Goal: Answer question/provide support

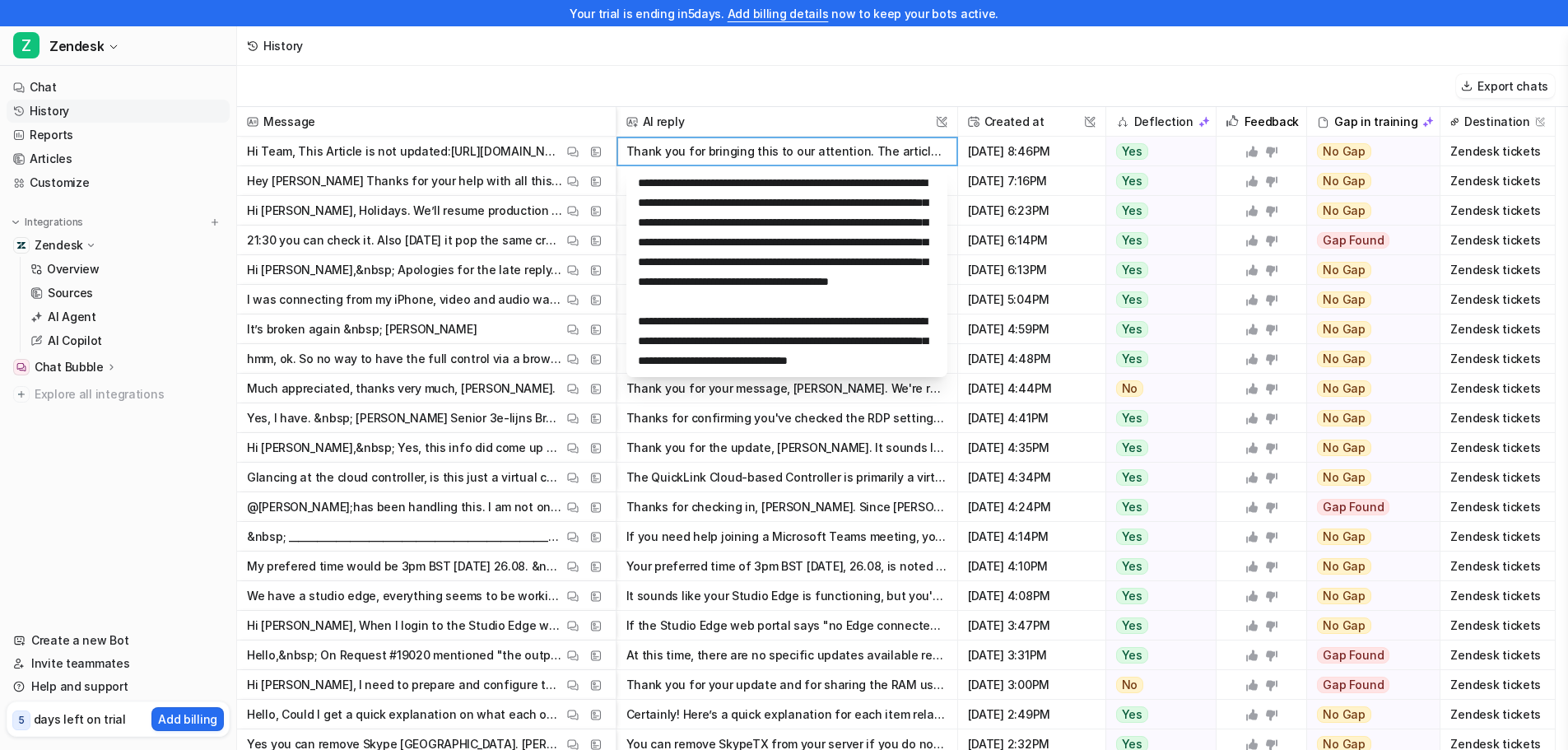
scroll to position [257, 0]
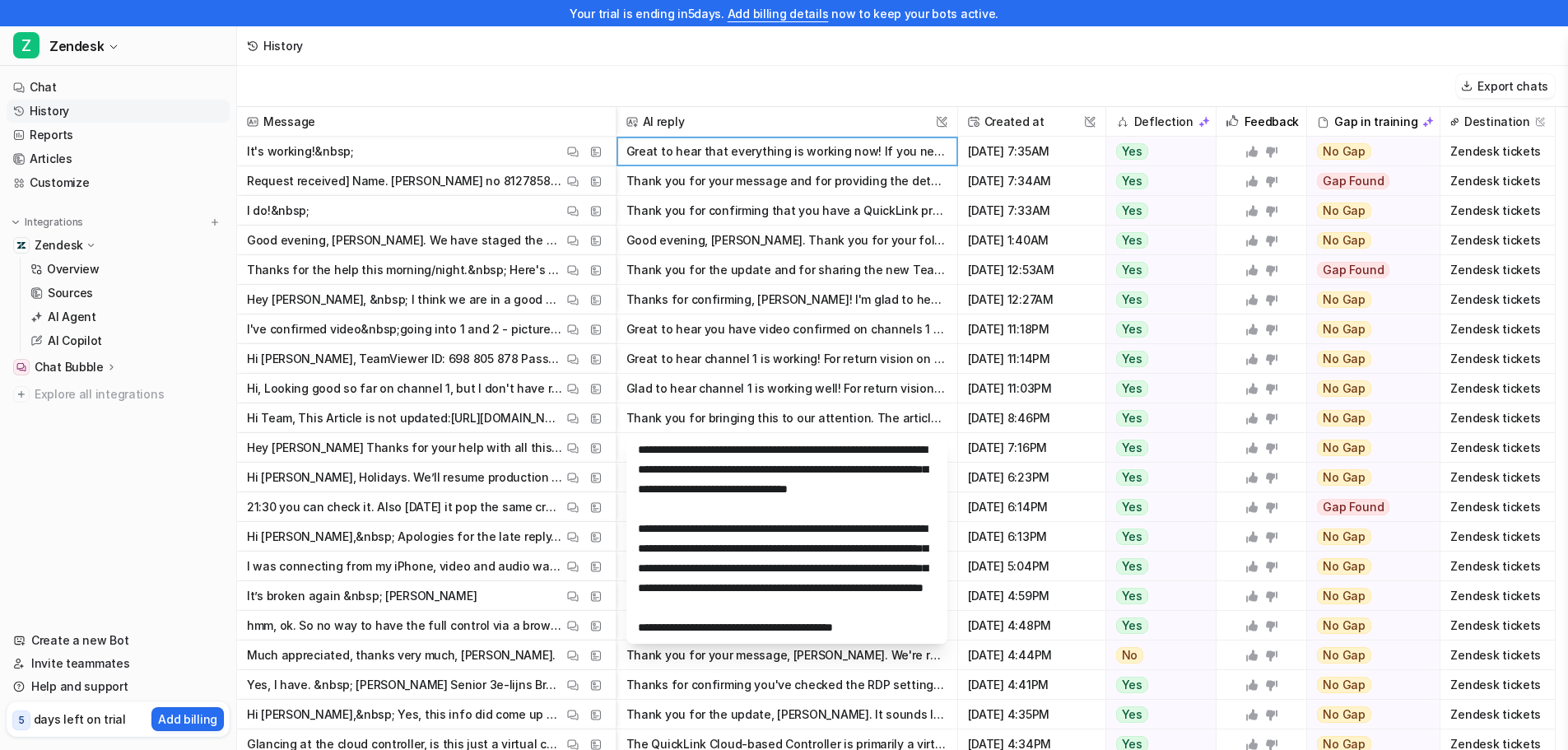
click at [719, 153] on button "Great to hear that everything is working now! If you need any further assistanc…" at bounding box center [787, 151] width 321 height 30
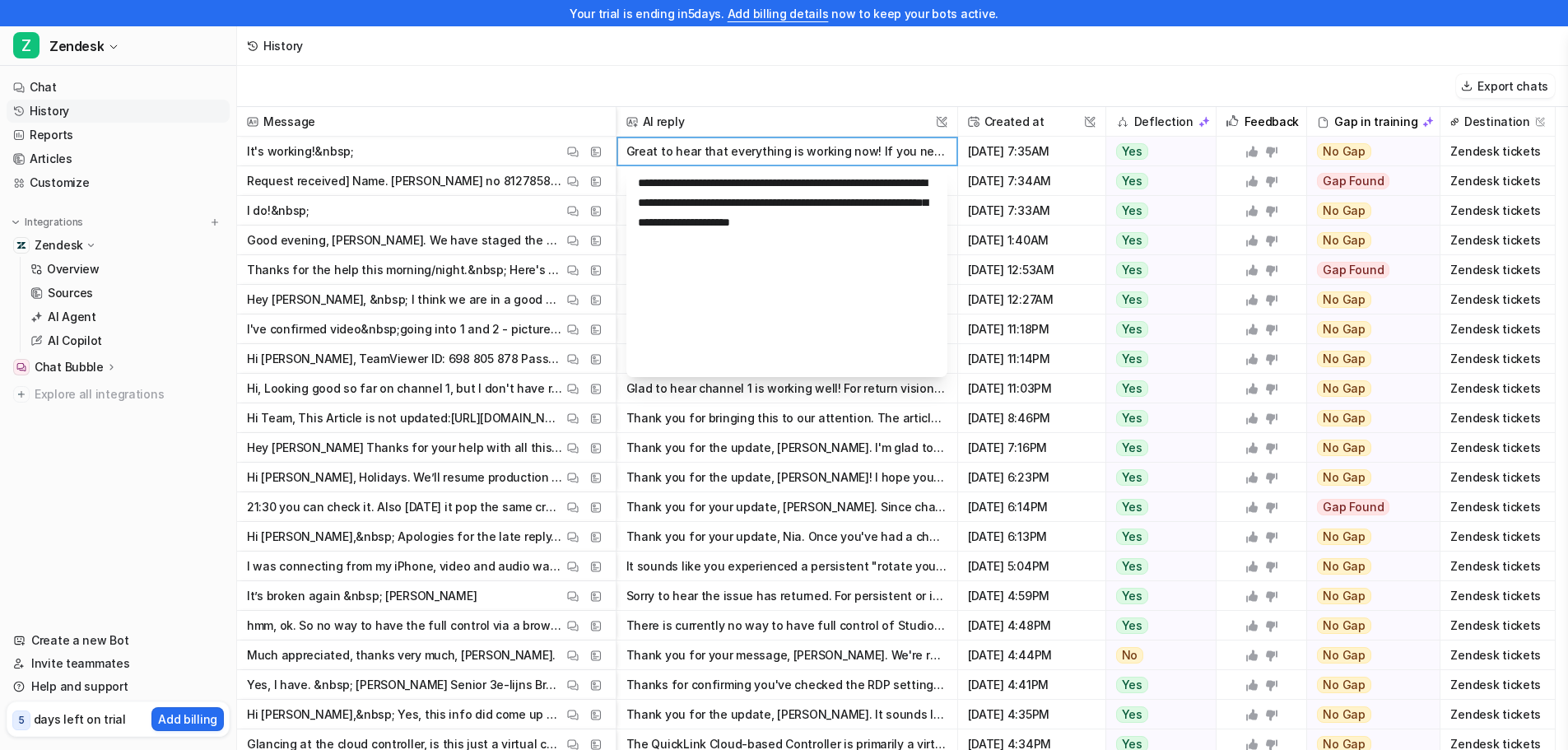
click at [58, 615] on div "Create a new Bot Invite teammates Help and support 5 days left on trial Add bil…" at bounding box center [118, 679] width 236 height 128
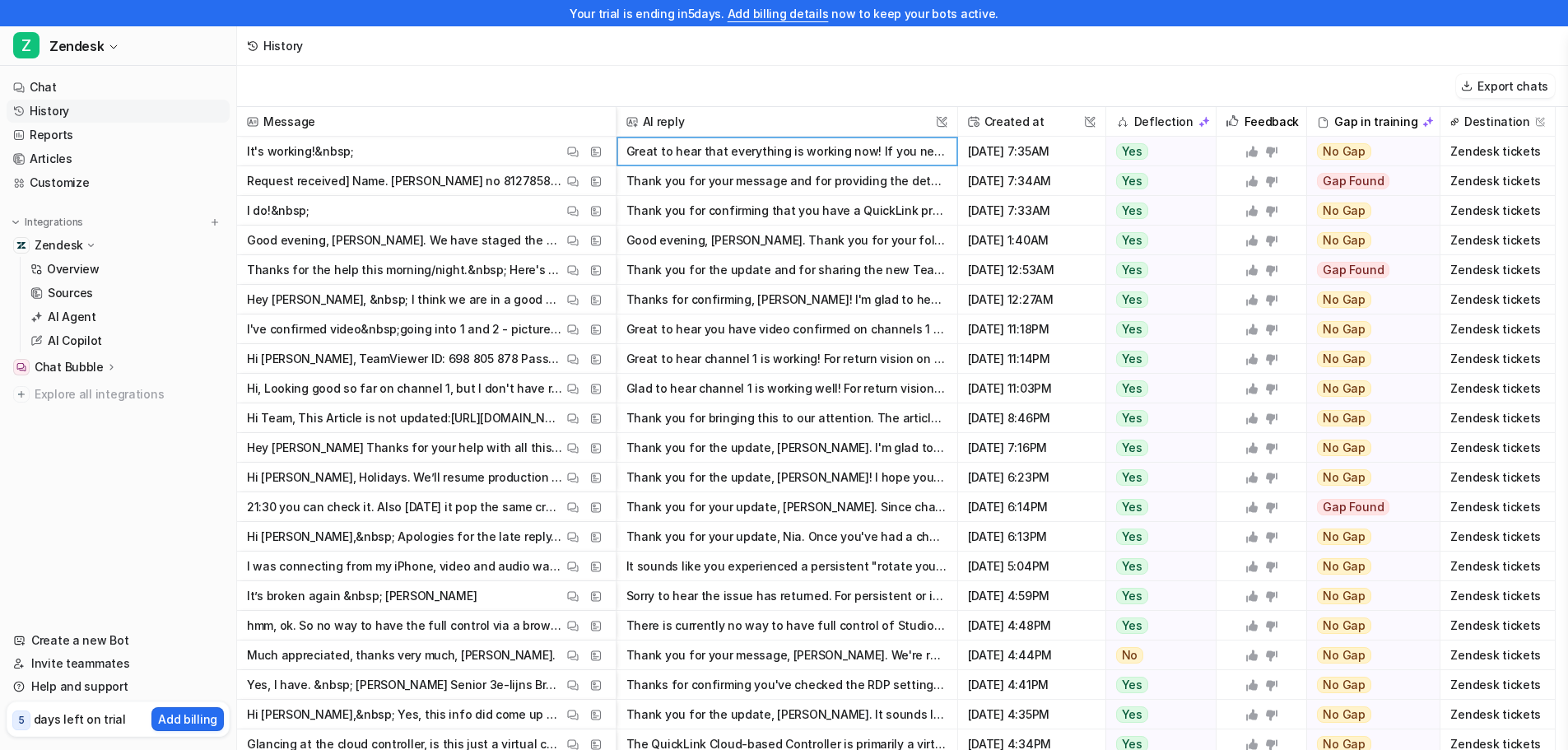
click at [768, 171] on button "Thank you for your message and for providing the details of your request regard…" at bounding box center [787, 181] width 321 height 30
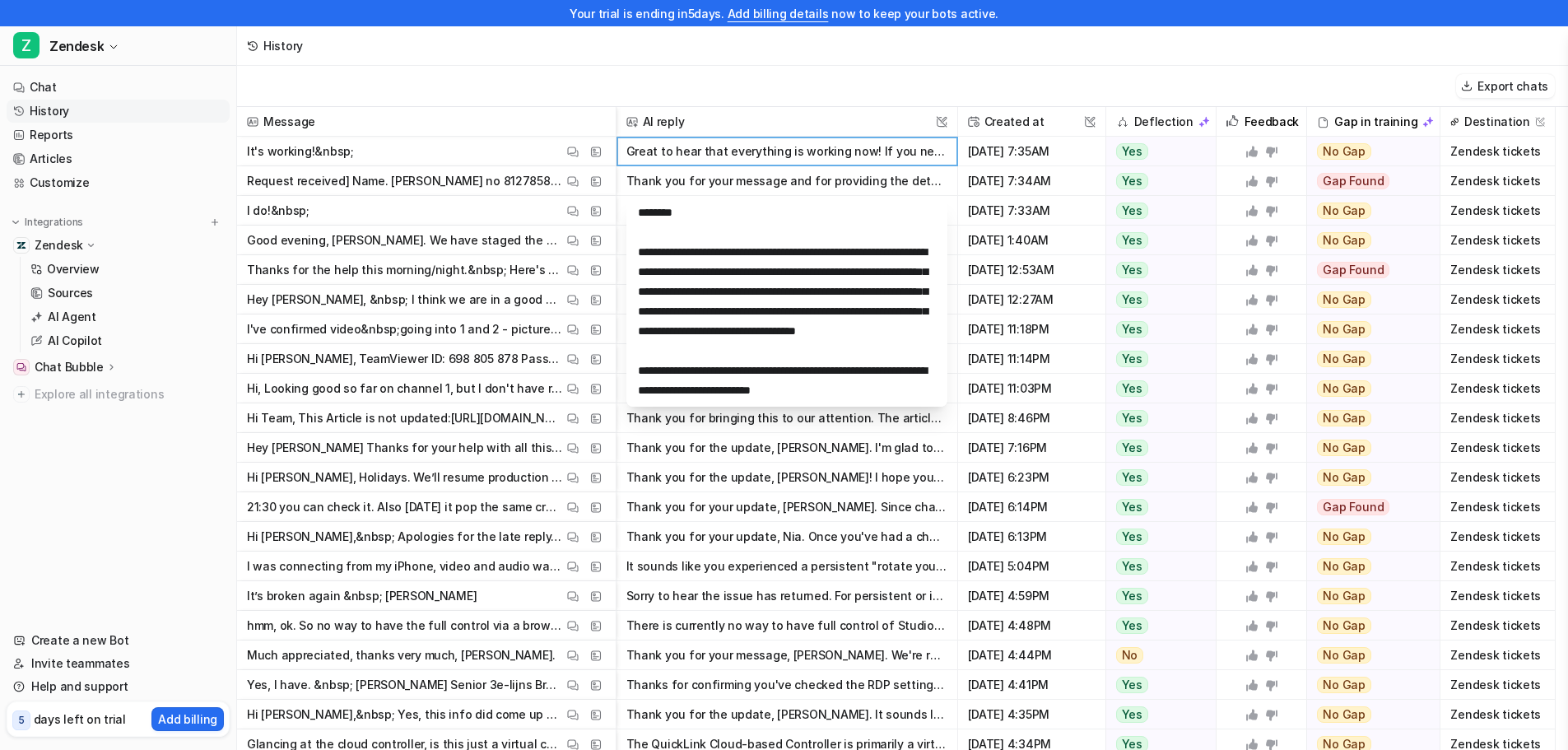
scroll to position [79, 0]
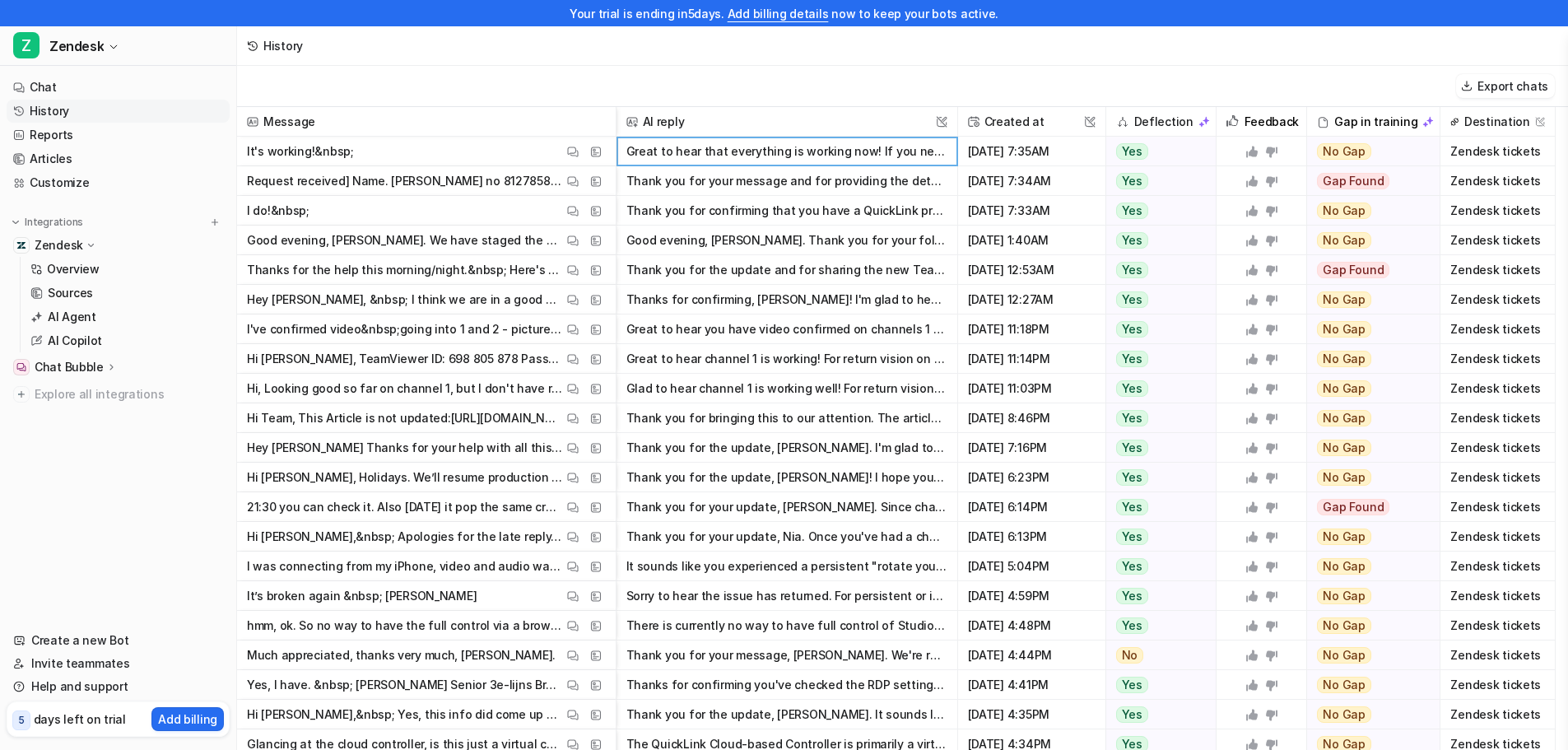
click at [464, 180] on p "Request received] Name. [PERSON_NAME] no 8127858844&nbsp; Transaction ID OLEX25…" at bounding box center [405, 181] width 316 height 30
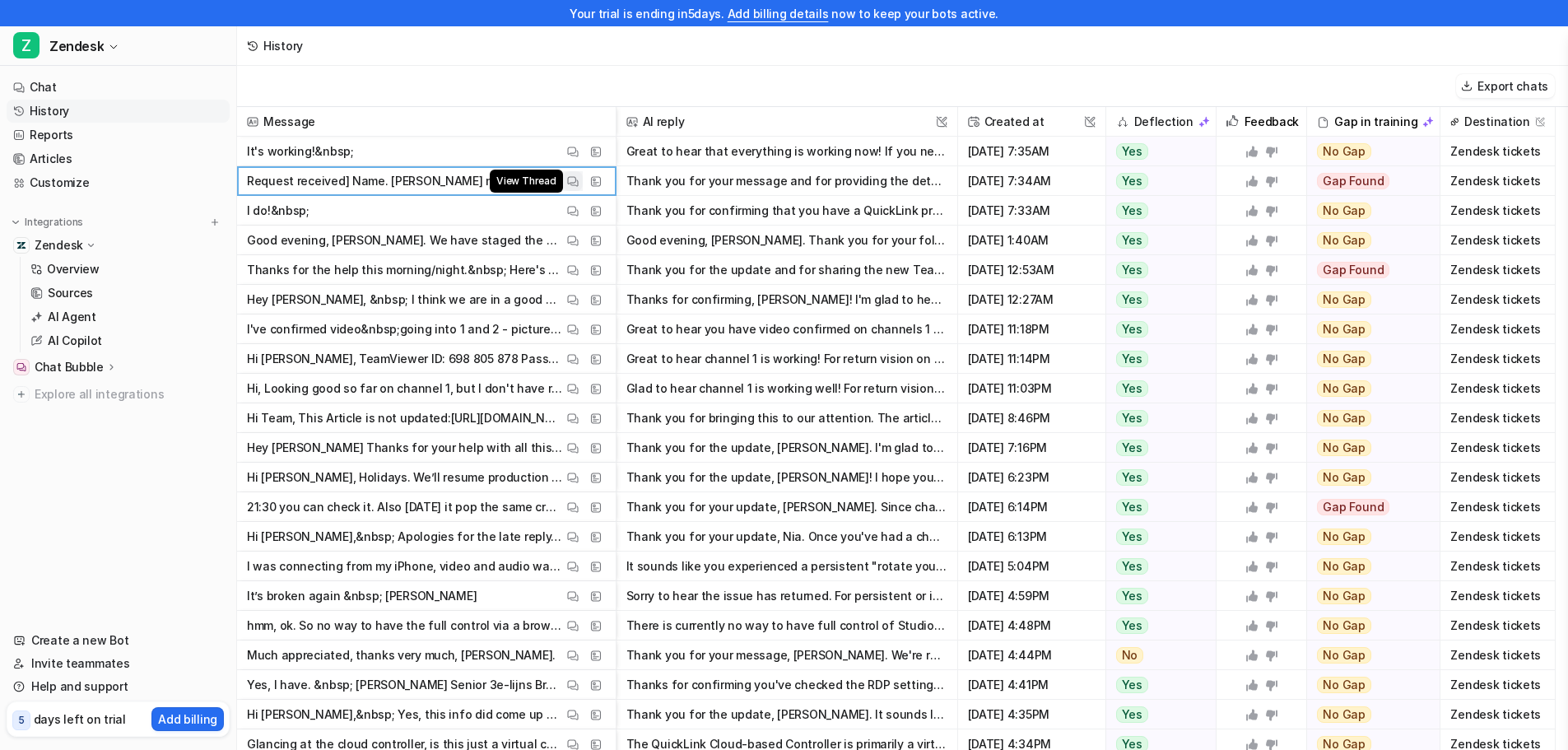
click at [574, 179] on img at bounding box center [572, 181] width 11 height 12
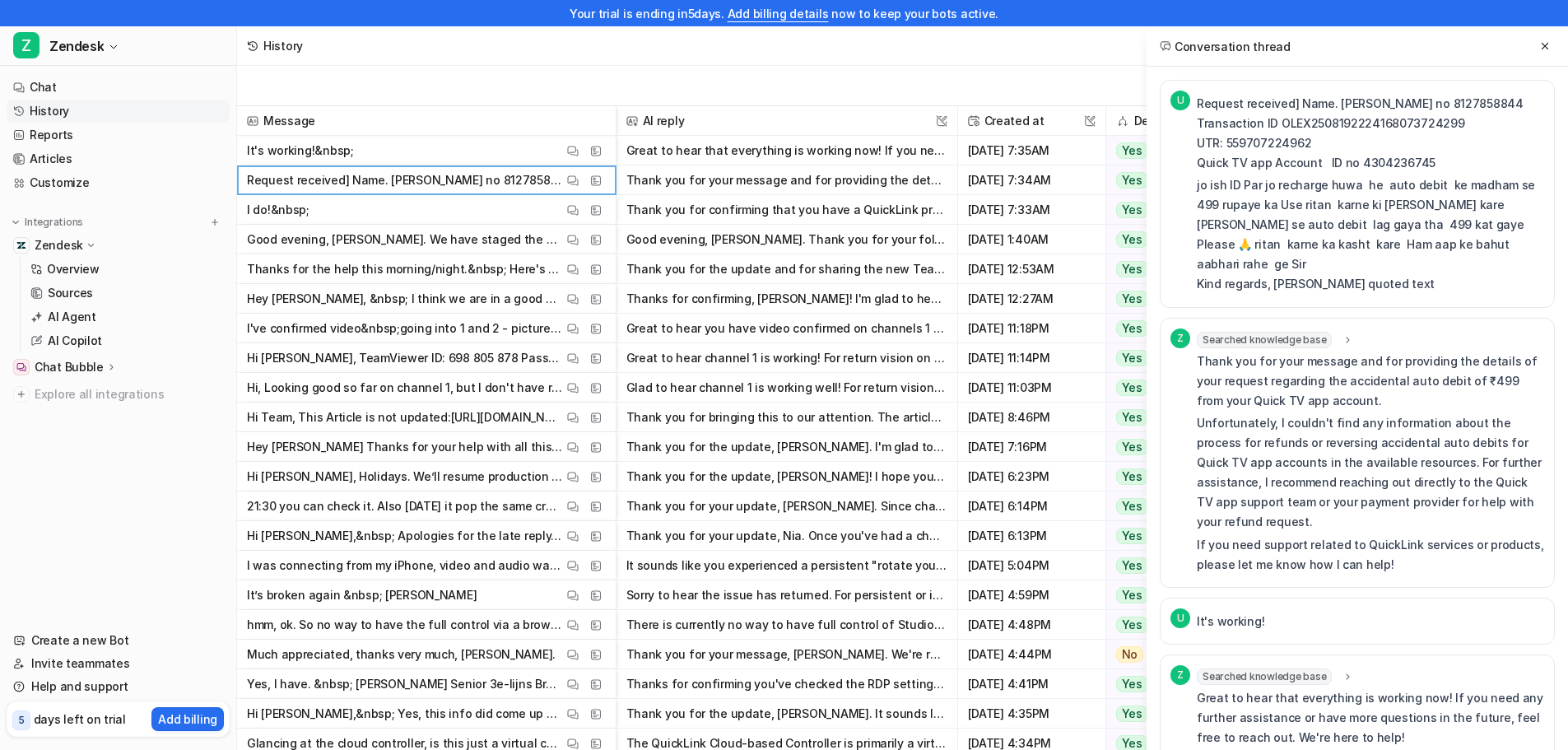
scroll to position [0, 0]
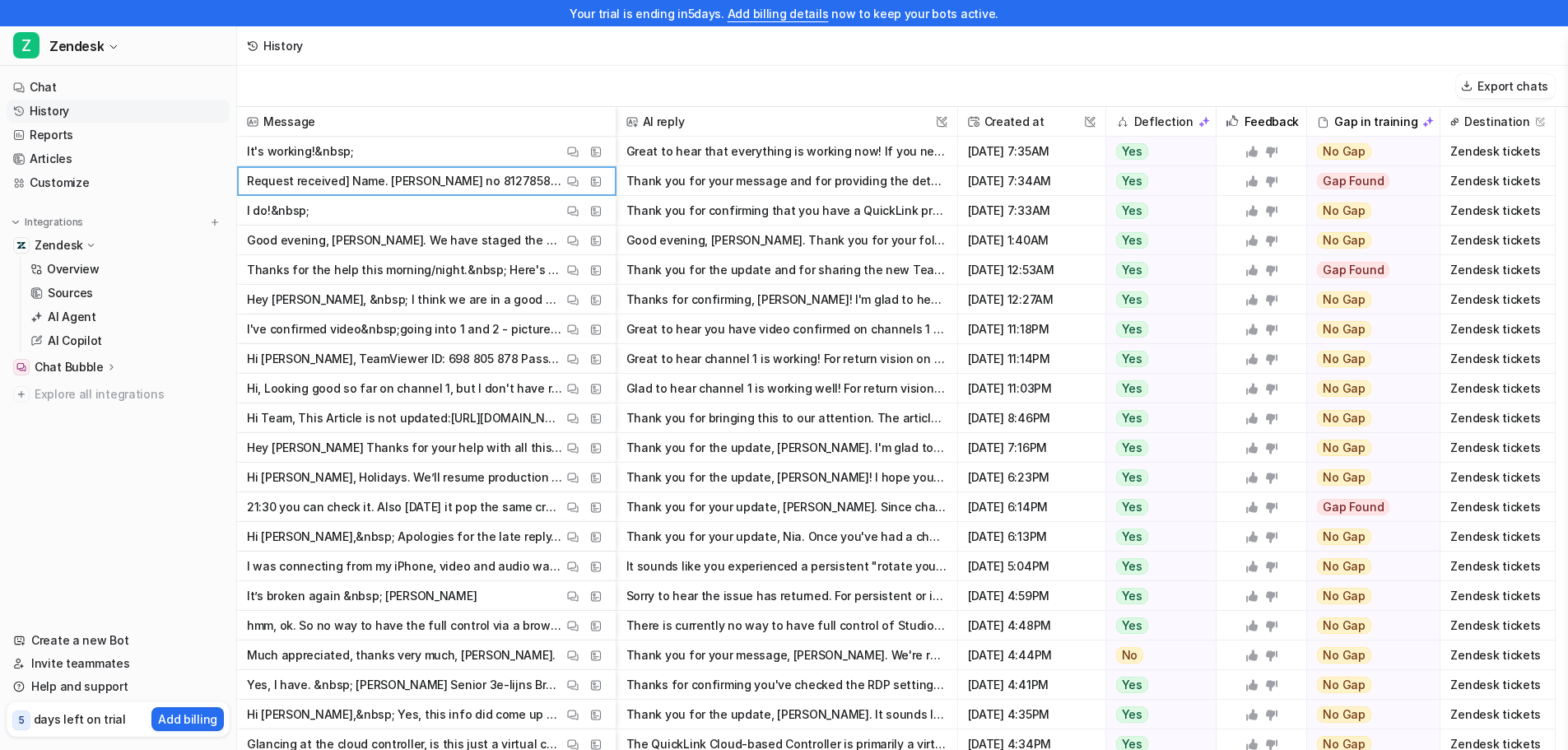
click at [882, 94] on div "Export chats" at bounding box center [902, 86] width 1331 height 41
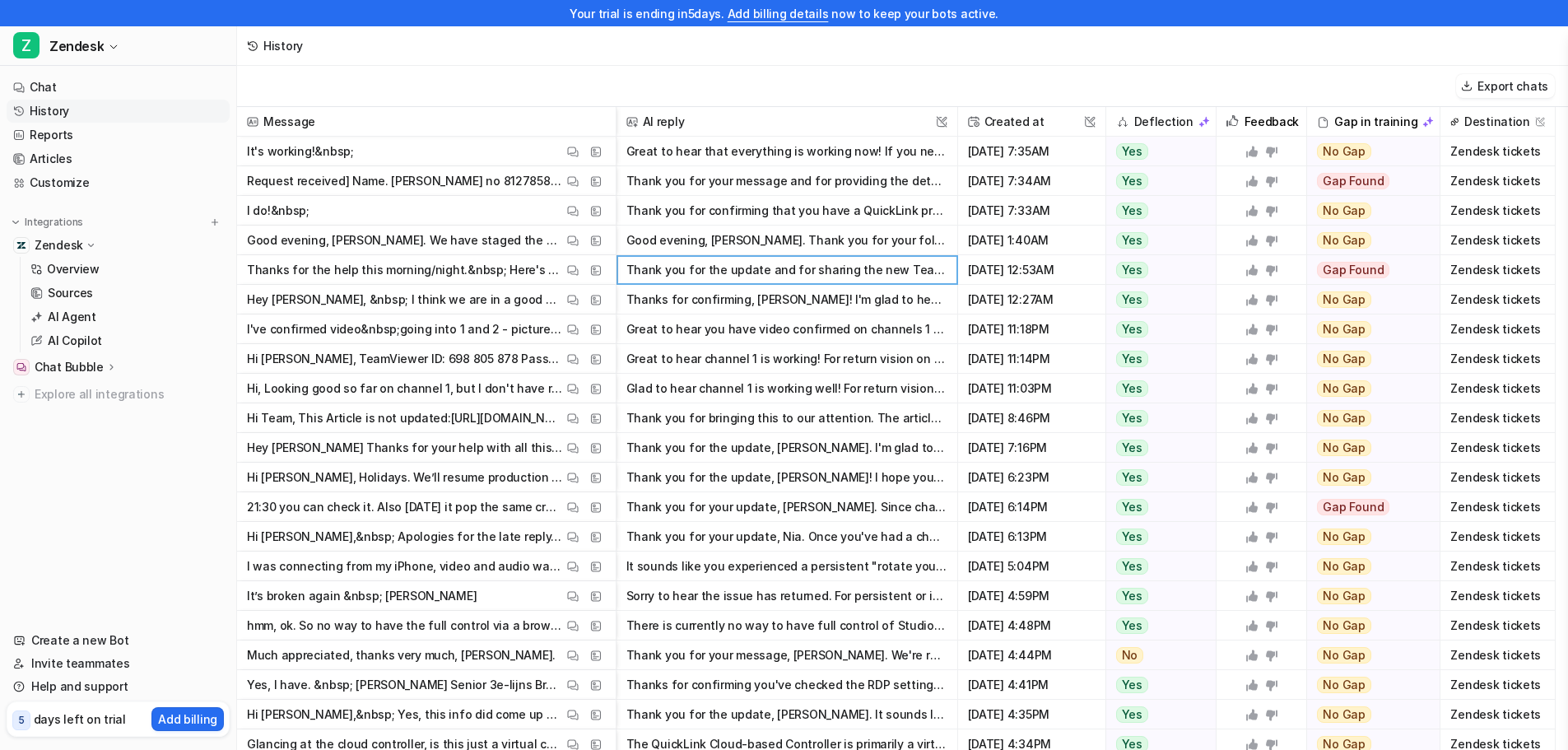
drag, startPoint x: 795, startPoint y: 267, endPoint x: 772, endPoint y: 262, distance: 23.5
click at [772, 262] on button "Thank you for the update and for sharing the new TeamViewer credentials. I've n…" at bounding box center [787, 270] width 321 height 30
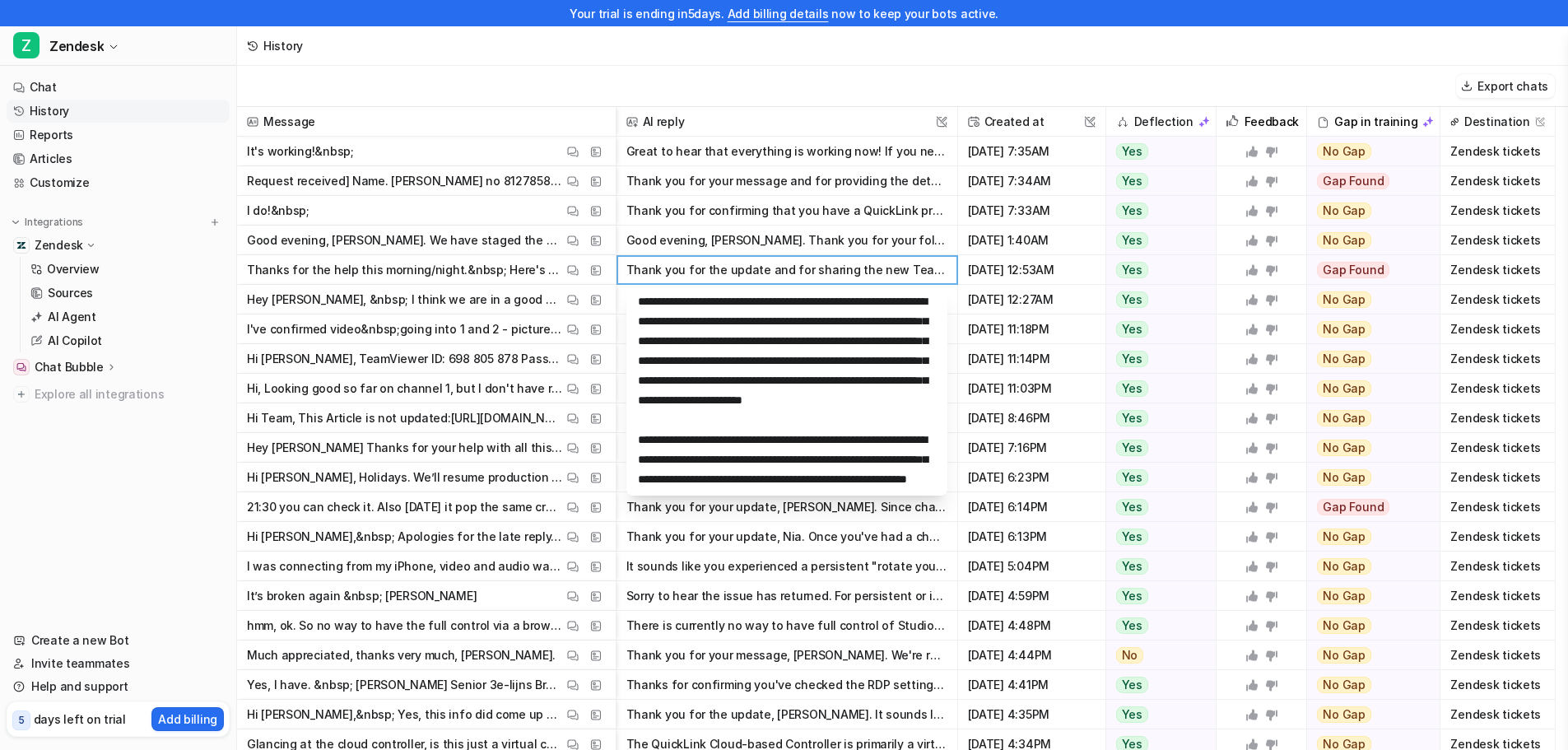
scroll to position [79, 0]
click at [90, 437] on nav "Chat History Reports Articles Customize Integrations Zendesk Overview Sources A…" at bounding box center [118, 343] width 236 height 547
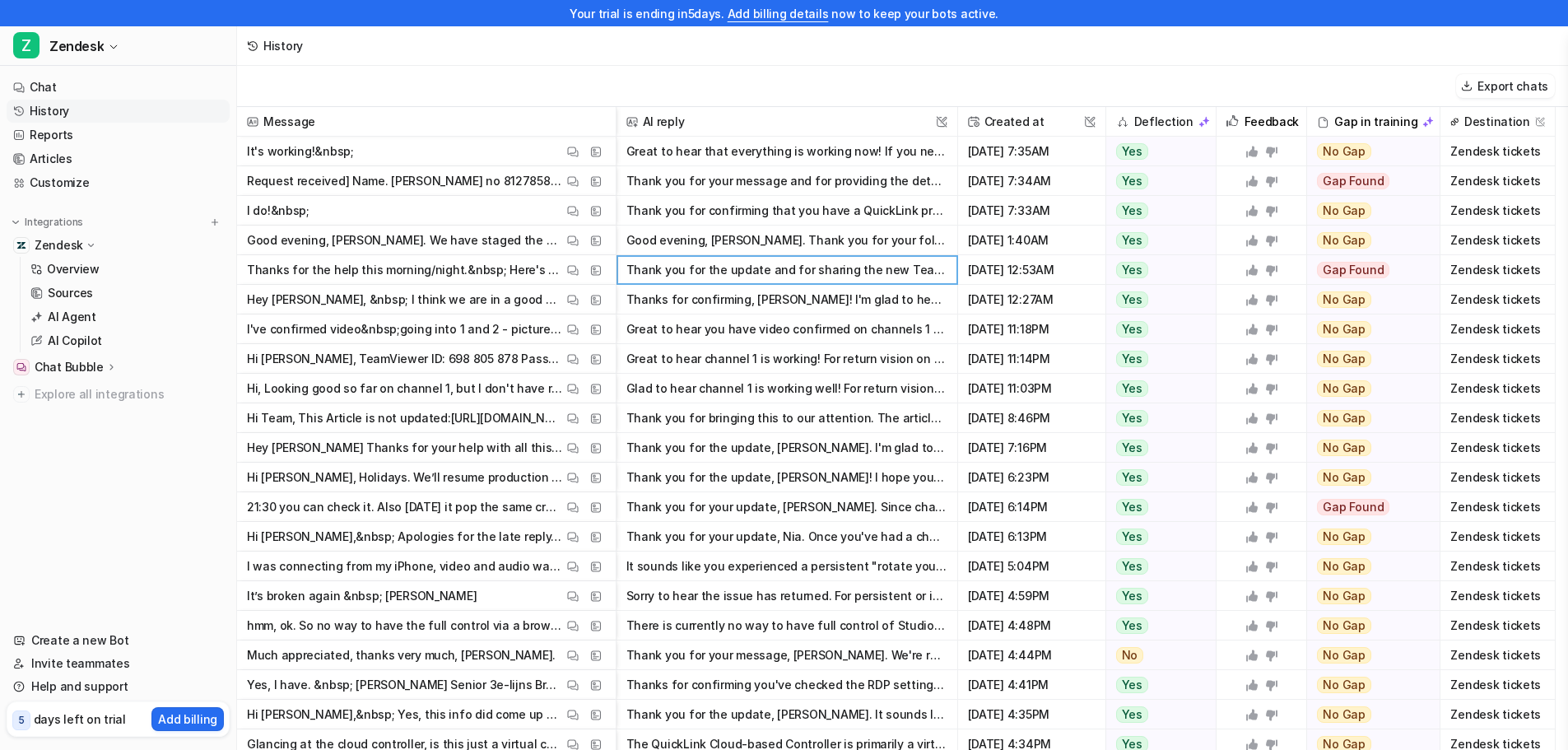
click at [373, 256] on p "Thanks for the help this morning/night.&nbsp; Here's the current teamviewer cod…" at bounding box center [405, 270] width 316 height 30
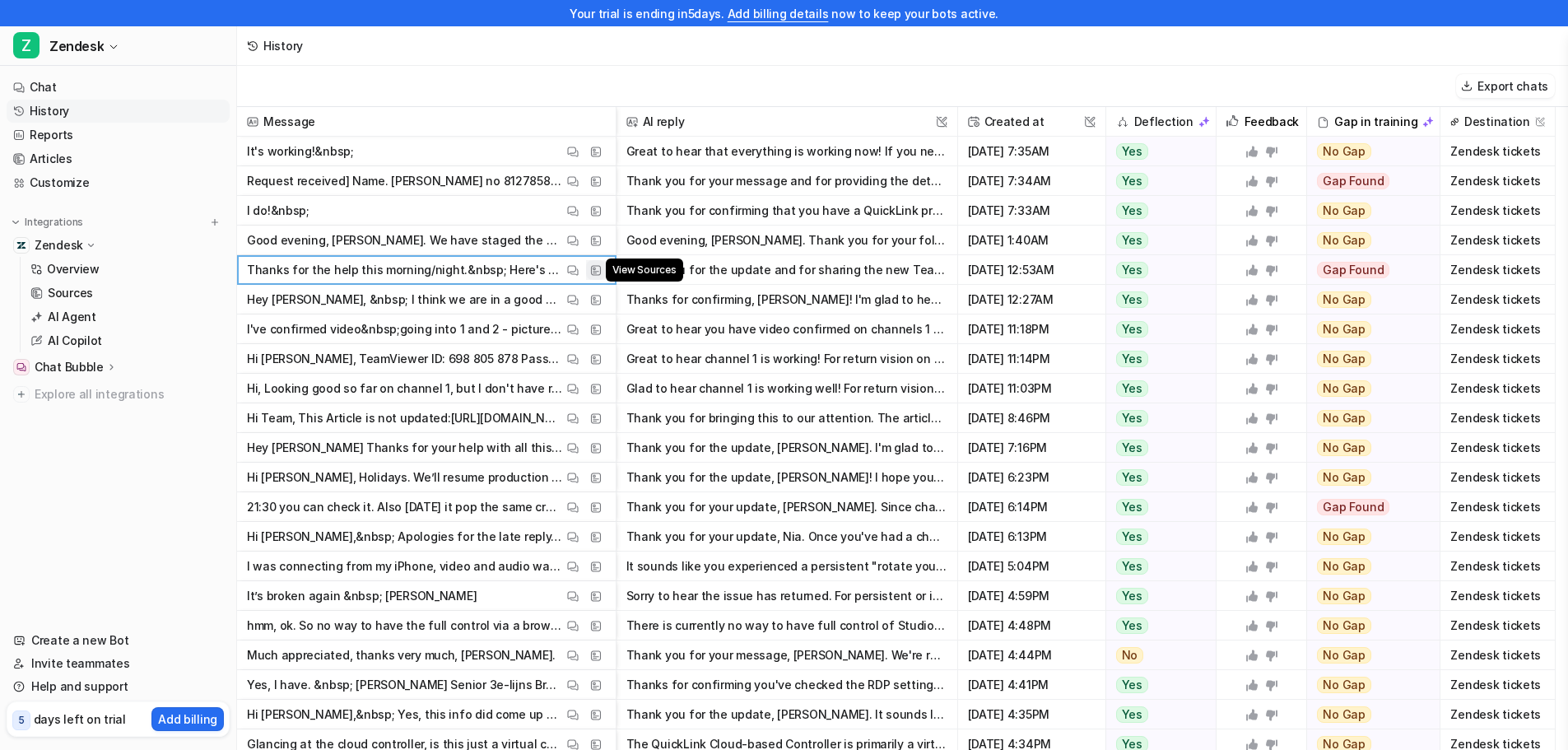
click at [598, 267] on img at bounding box center [596, 270] width 11 height 12
click at [569, 271] on img at bounding box center [572, 270] width 11 height 12
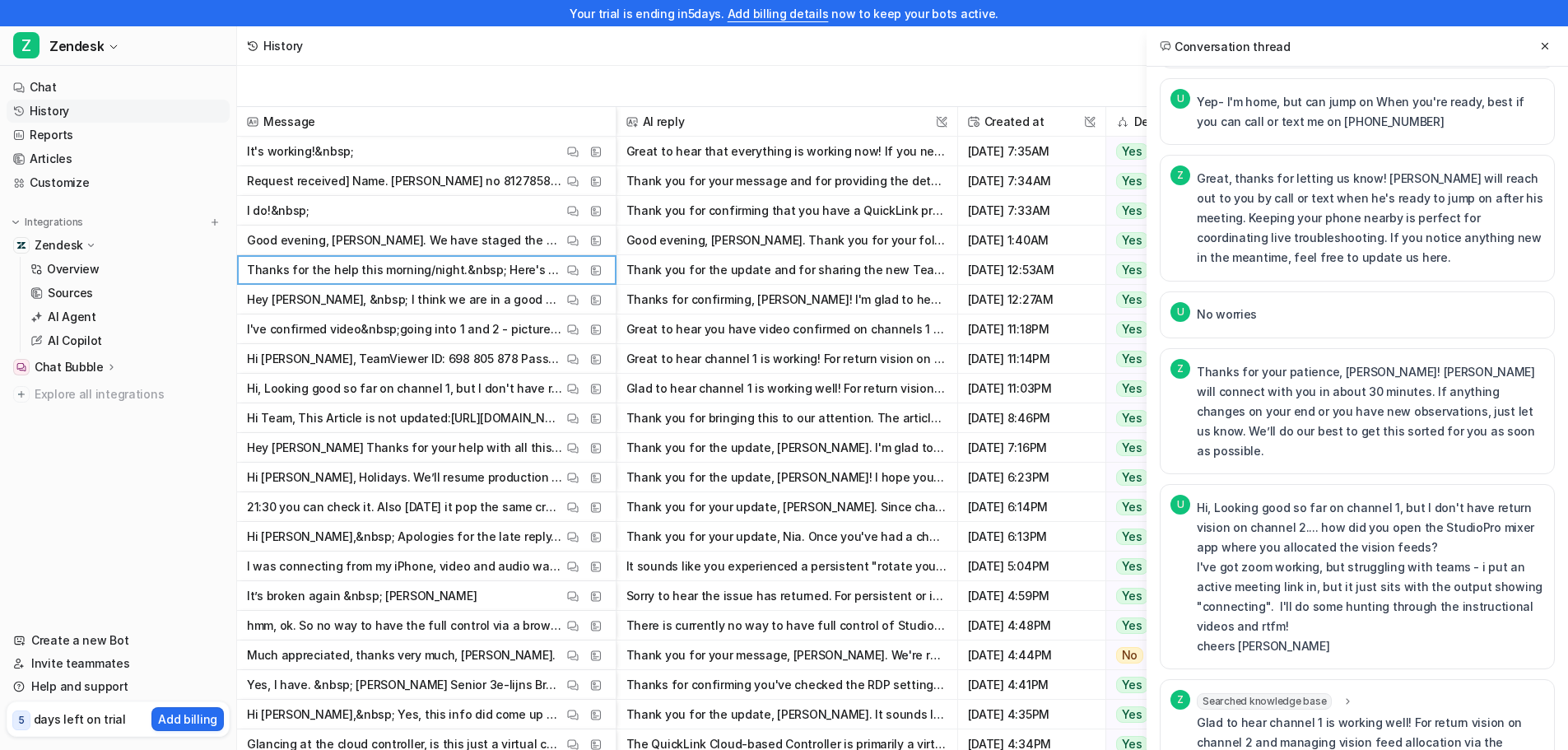
scroll to position [7174, 0]
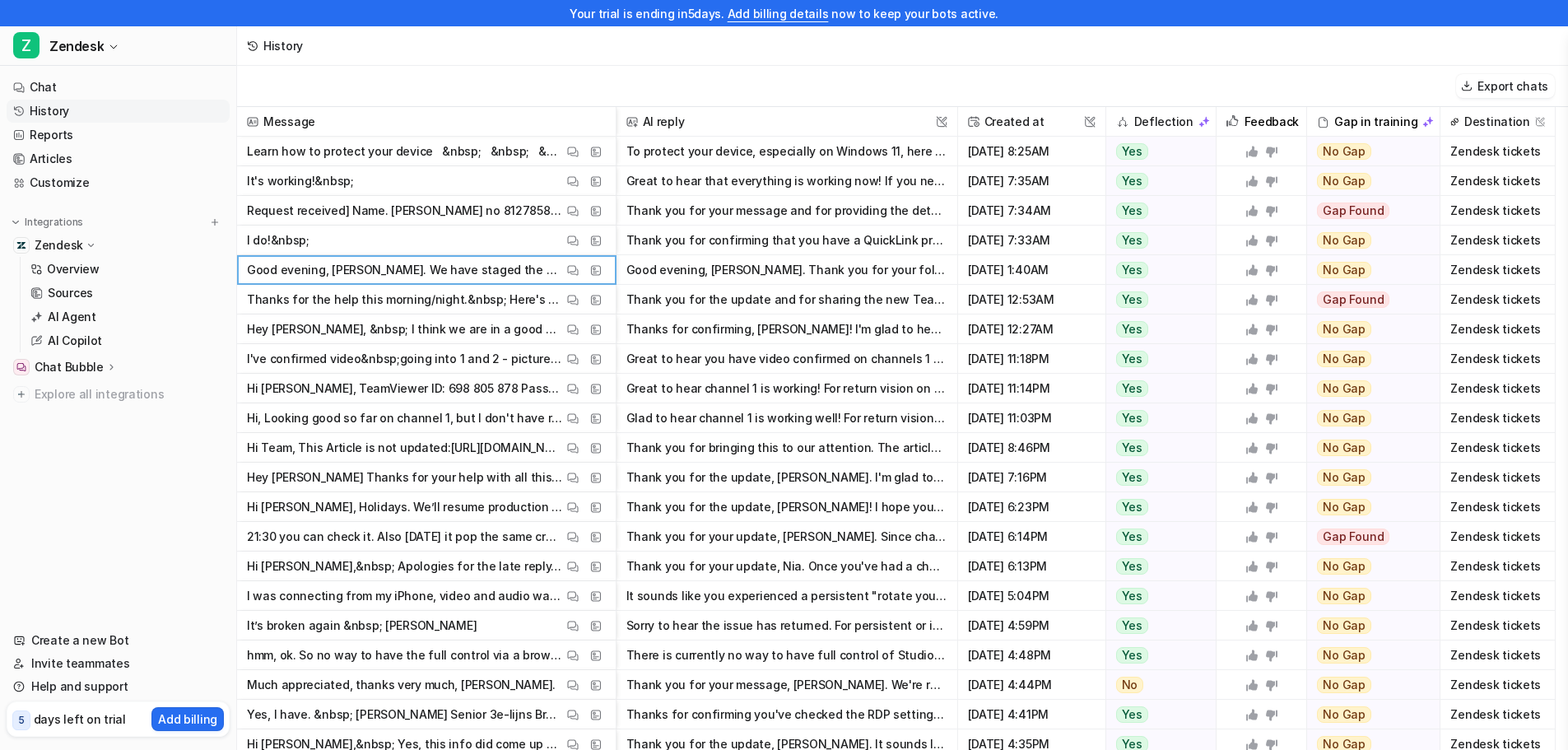
click at [771, 151] on button "To protect your device, especially on Windows 11, here are some key steps: - **…" at bounding box center [787, 151] width 321 height 30
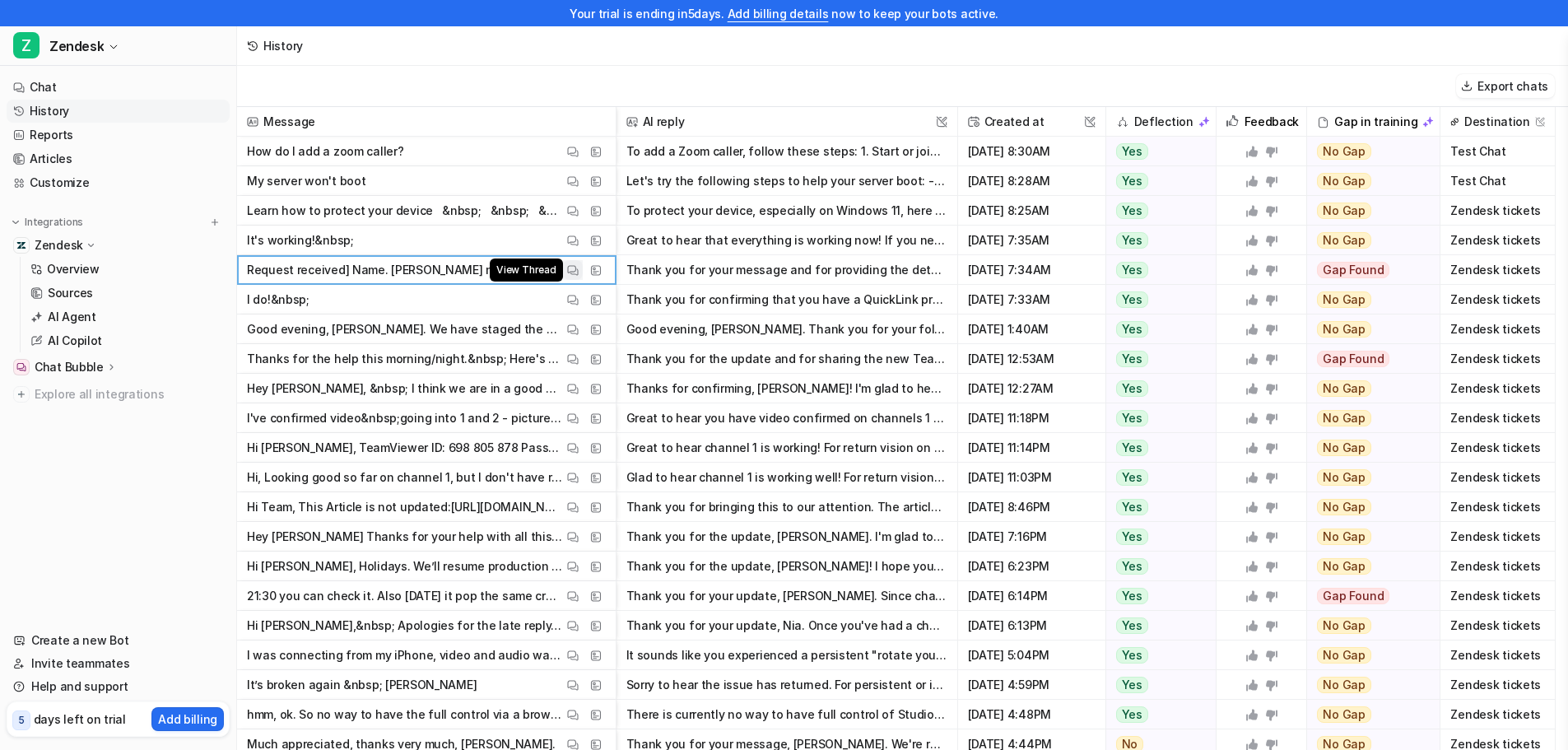
click at [567, 266] on img at bounding box center [572, 270] width 11 height 12
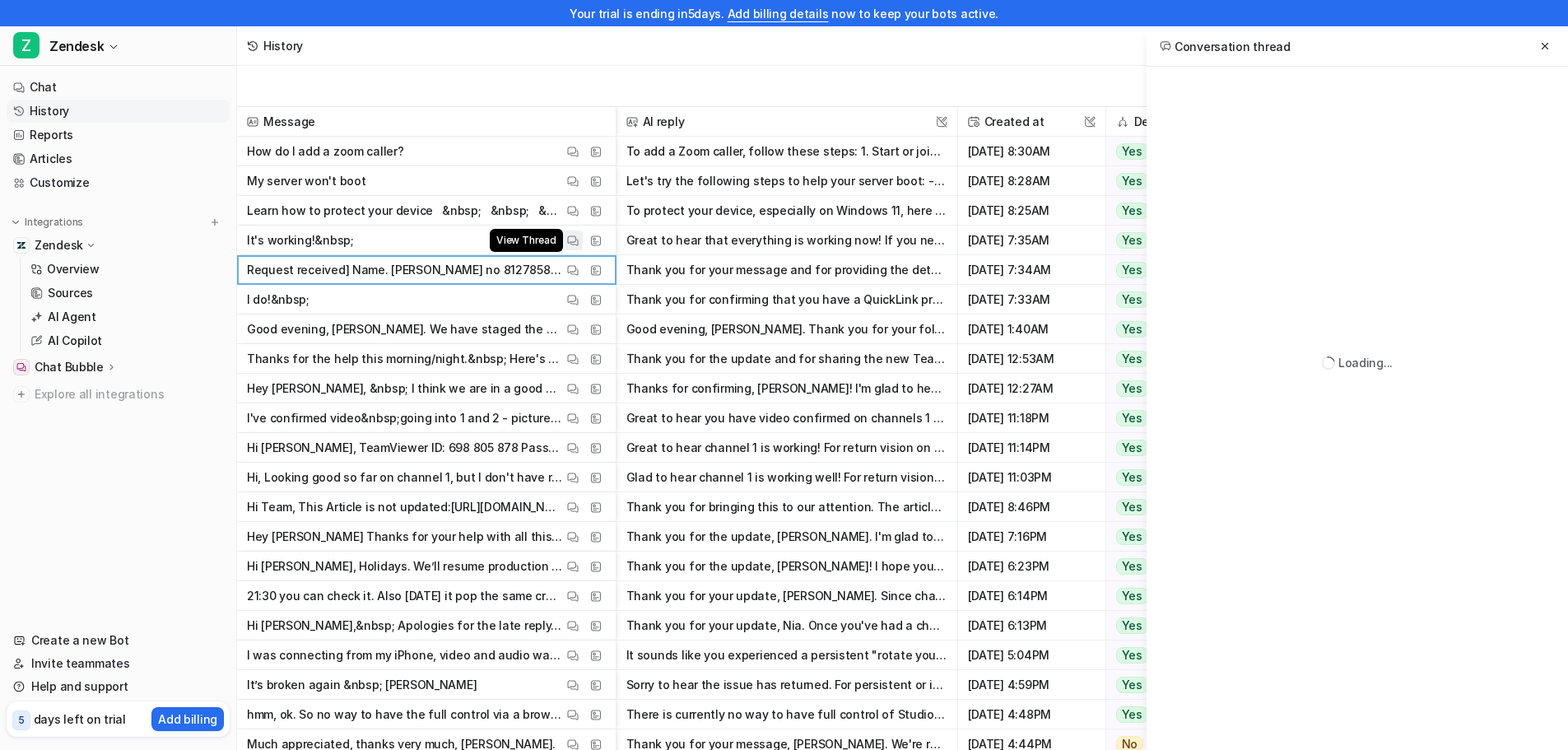
scroll to position [0, 0]
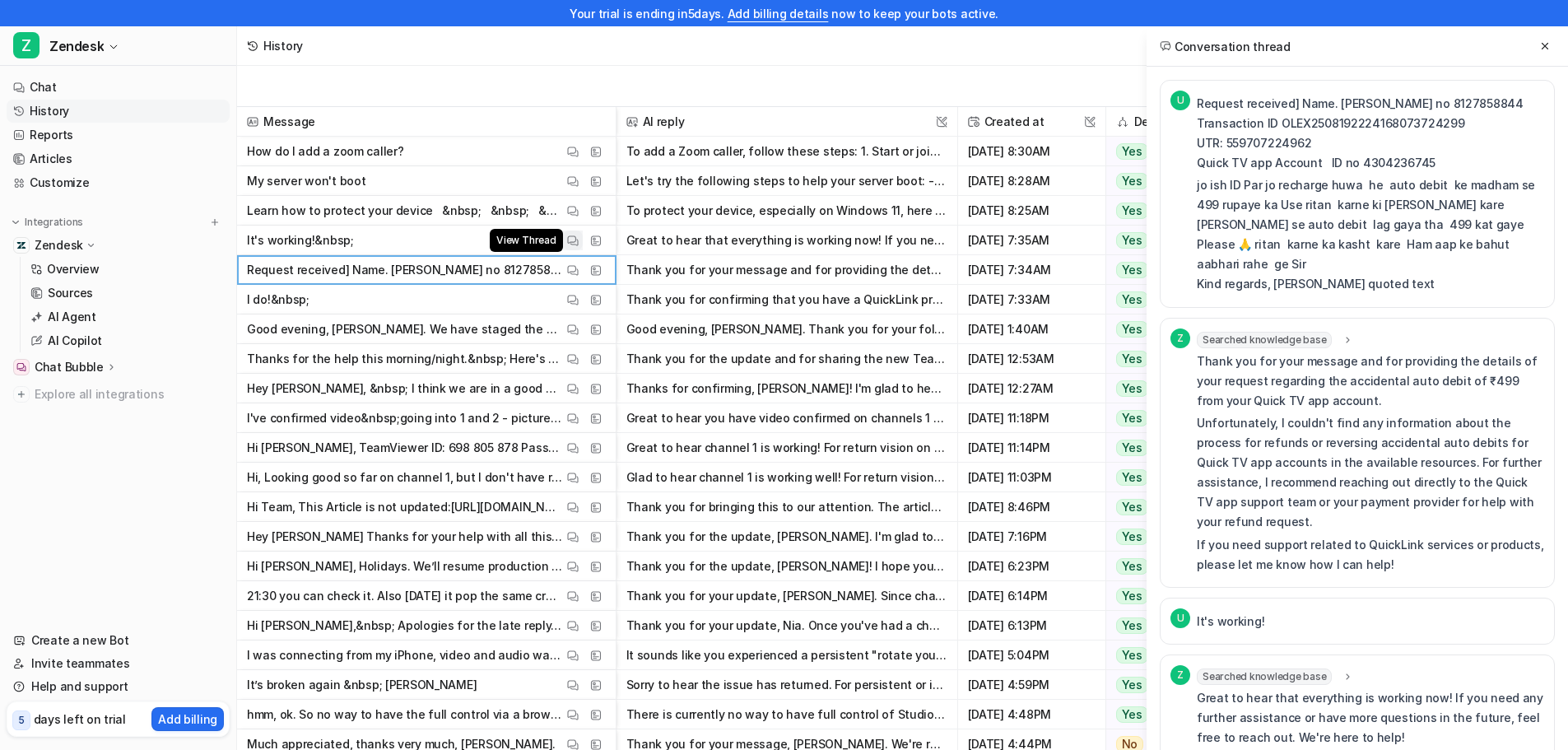
click at [570, 240] on img at bounding box center [572, 240] width 11 height 12
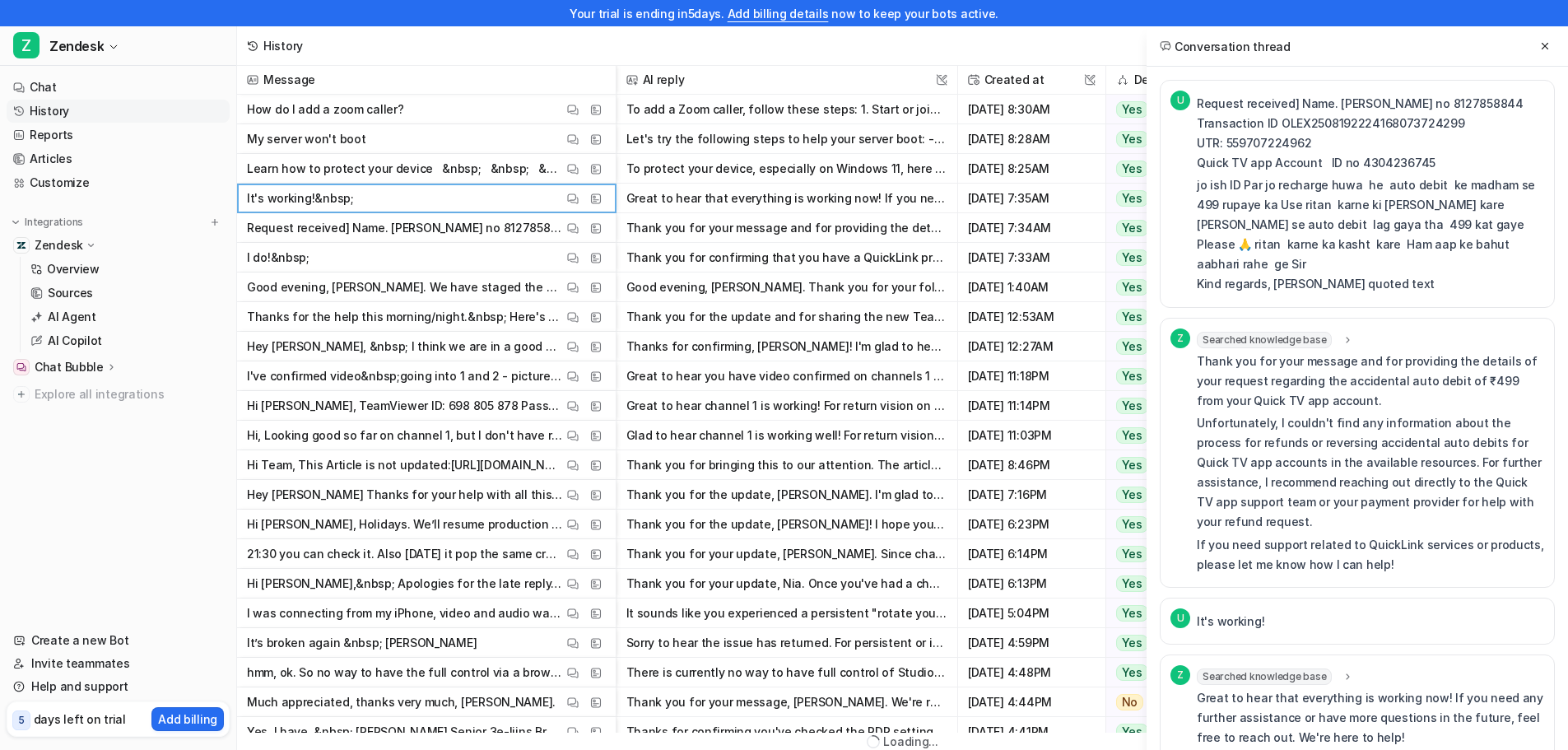
scroll to position [24, 0]
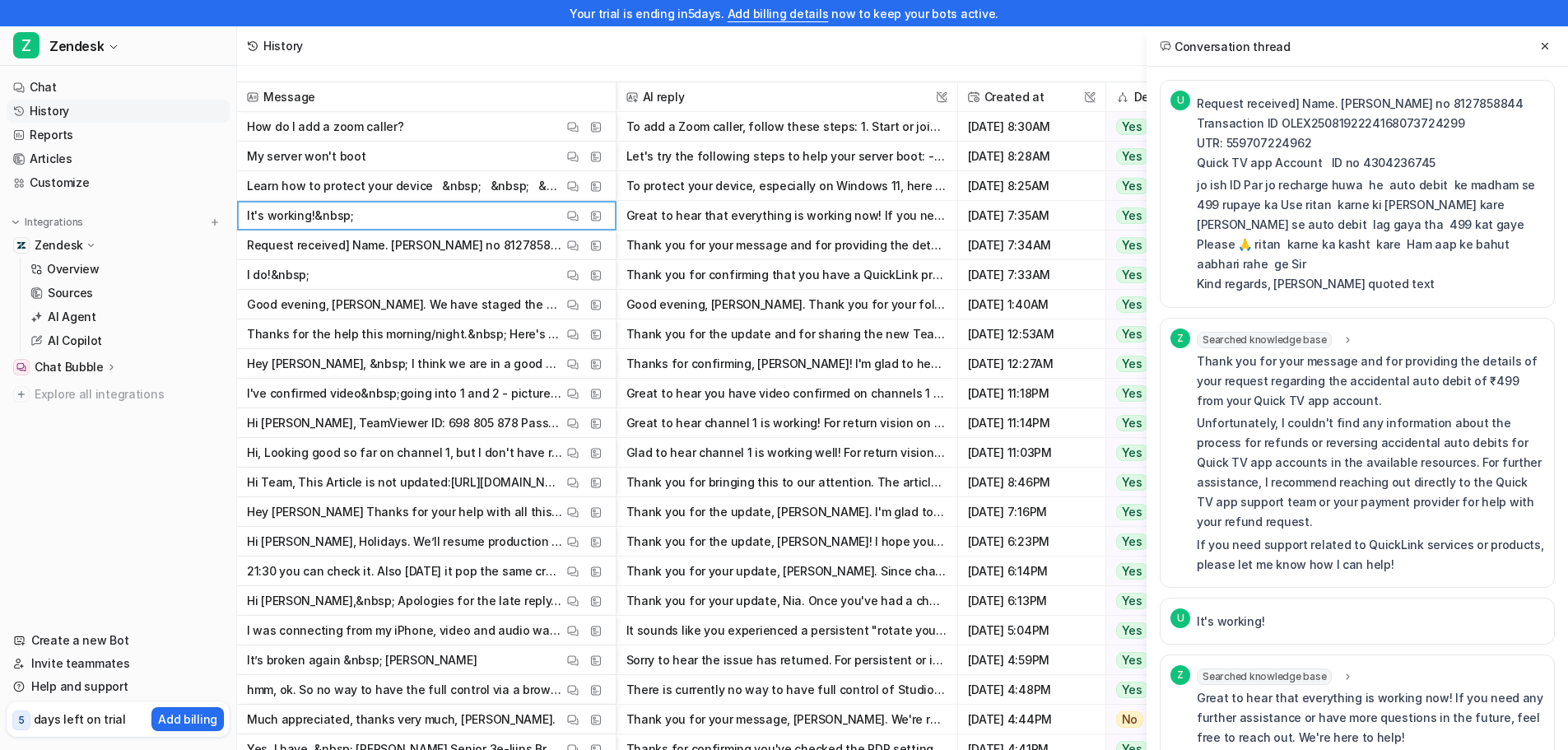
click at [1352, 105] on p "Request received] Name. [PERSON_NAME] no 8127858844 Transaction ID OLEX25081922…" at bounding box center [1371, 133] width 347 height 79
copy p "[PERSON_NAME]"
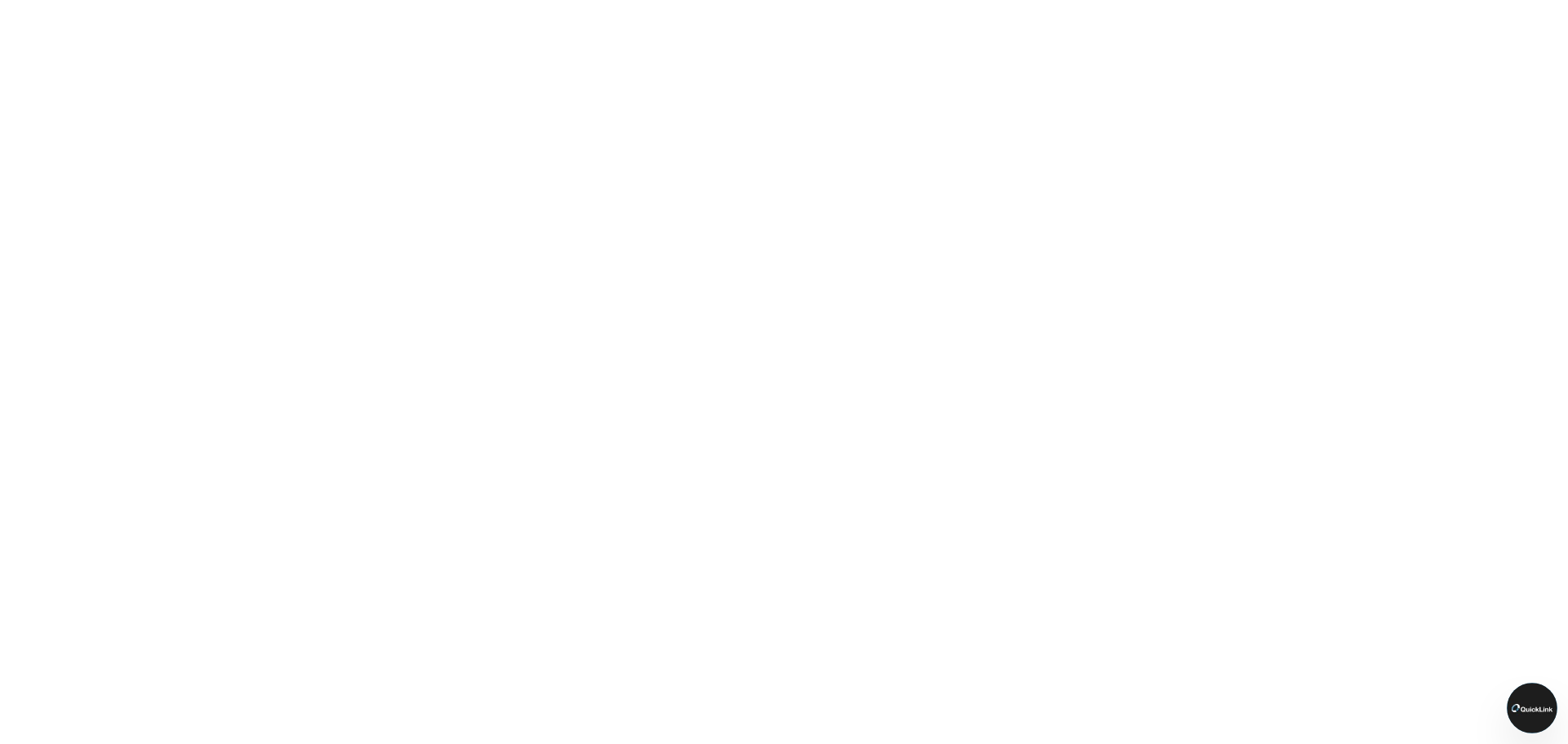
click at [1528, 704] on img at bounding box center [1532, 708] width 51 height 51
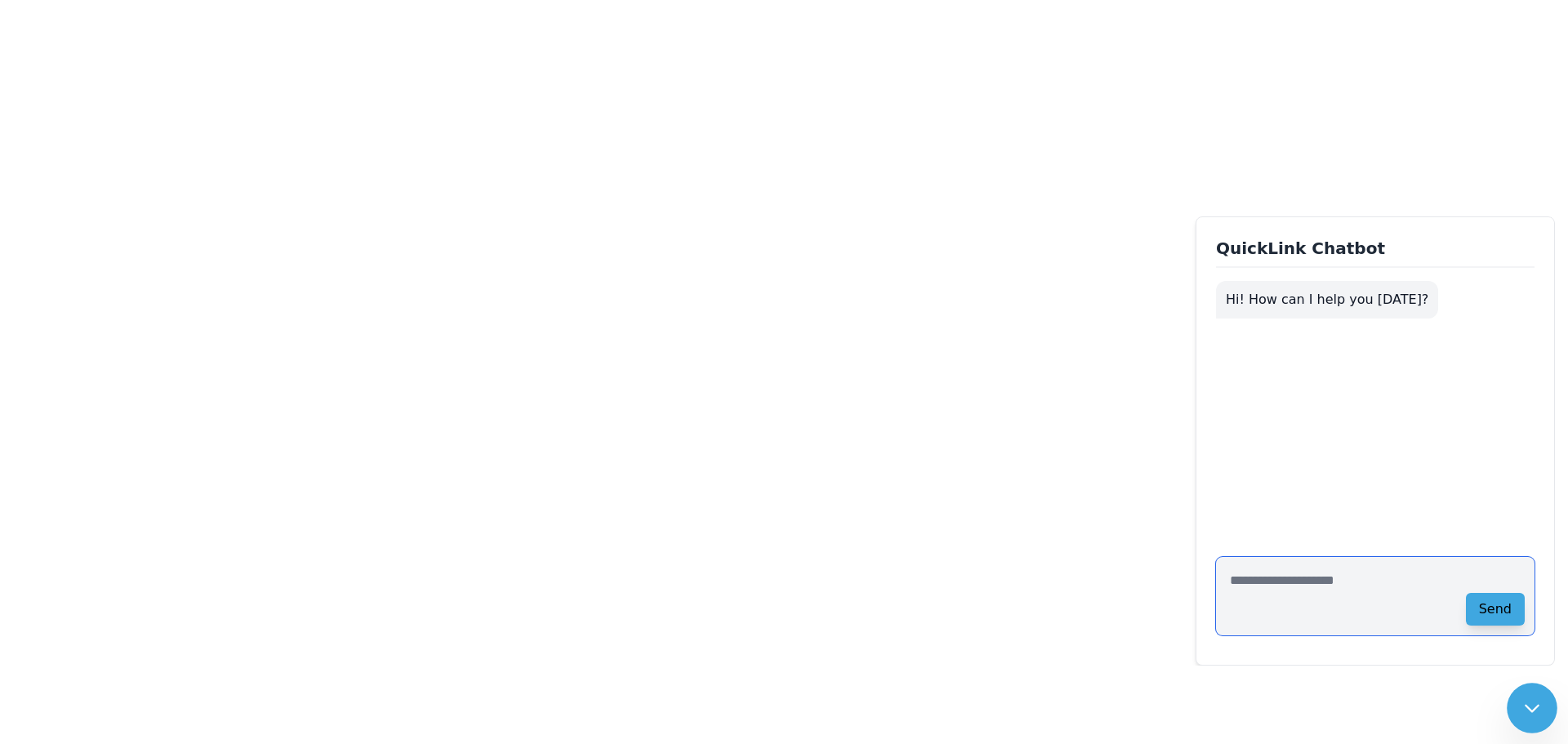
click at [1305, 571] on textarea at bounding box center [1375, 596] width 319 height 78
click at [1305, 571] on textarea "****" at bounding box center [1375, 596] width 319 height 78
type textarea "**********"
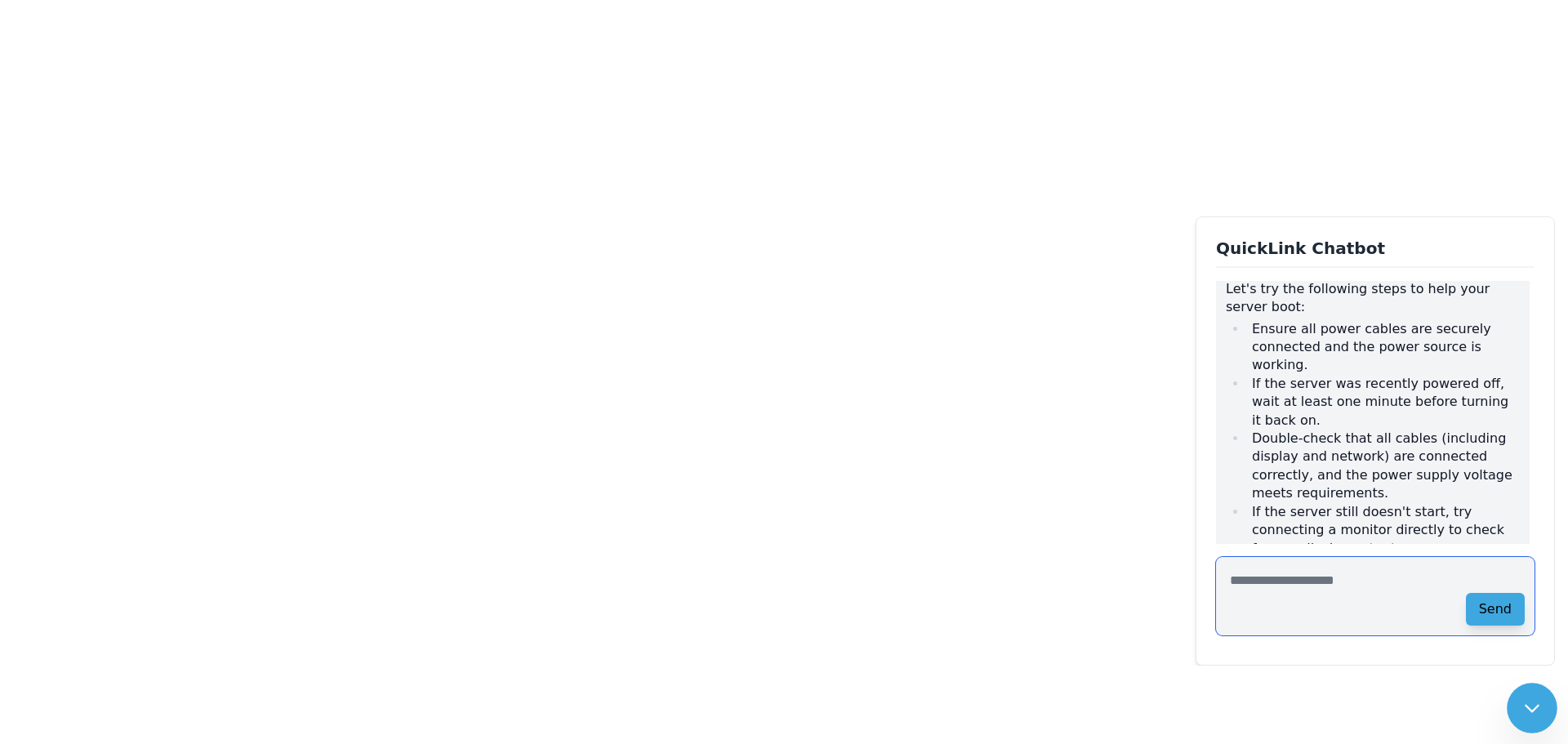
scroll to position [99, 0]
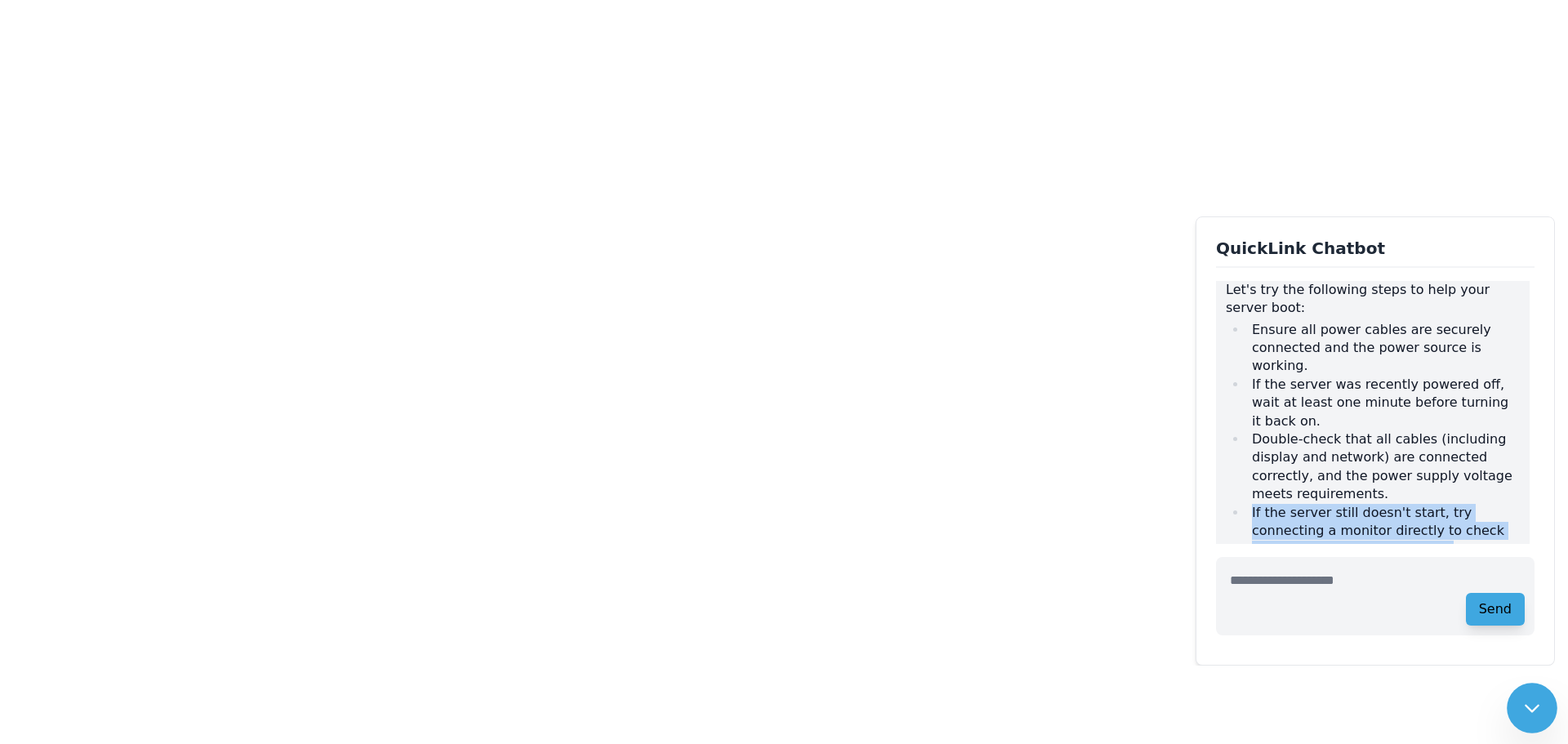
drag, startPoint x: 1400, startPoint y: 488, endPoint x: 1249, endPoint y: 464, distance: 152.9
click at [1249, 504] on li "If the server still doesn't start, try connecting a monitor directly to check f…" at bounding box center [1383, 540] width 273 height 73
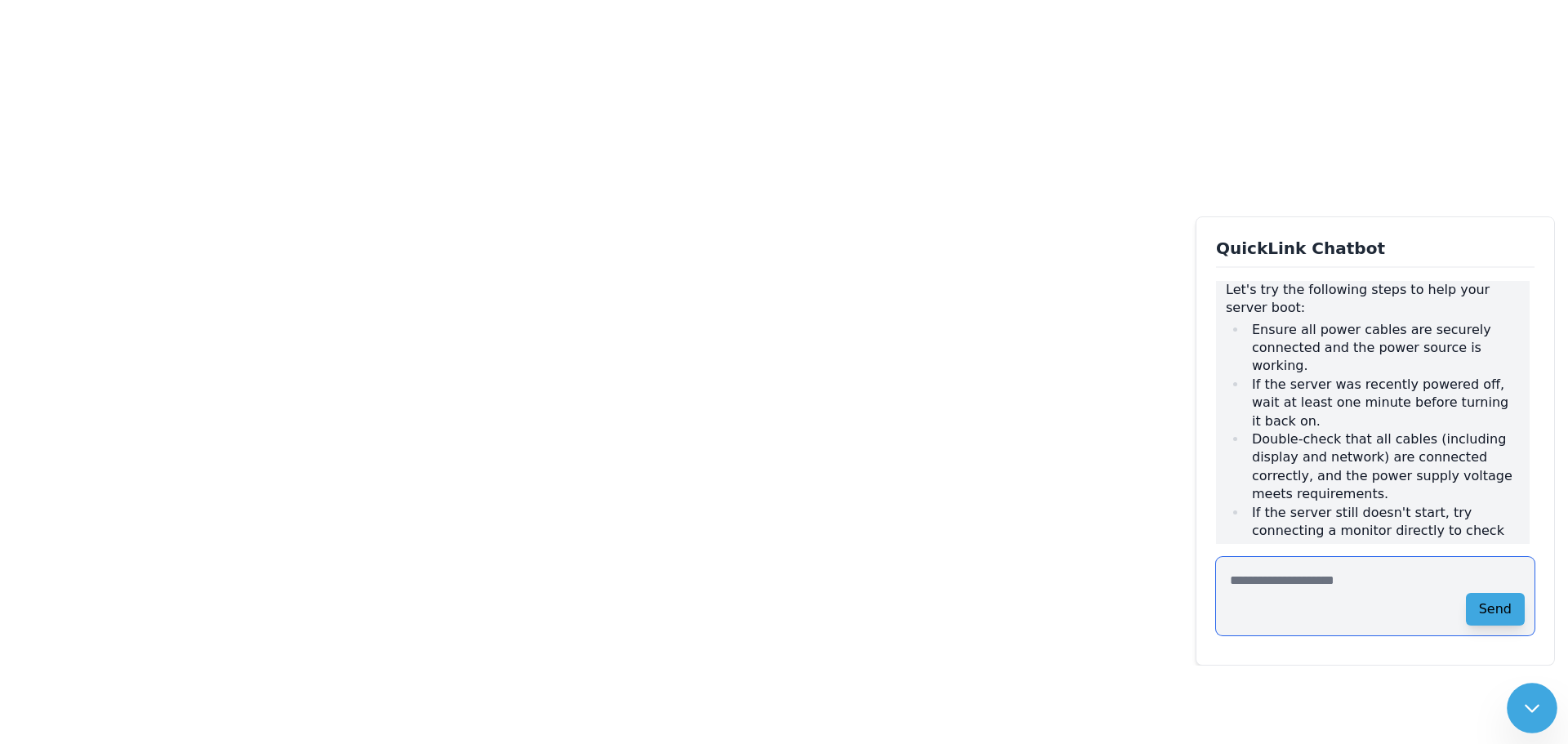
click at [1317, 584] on textarea at bounding box center [1375, 596] width 319 height 78
type textarea "**********"
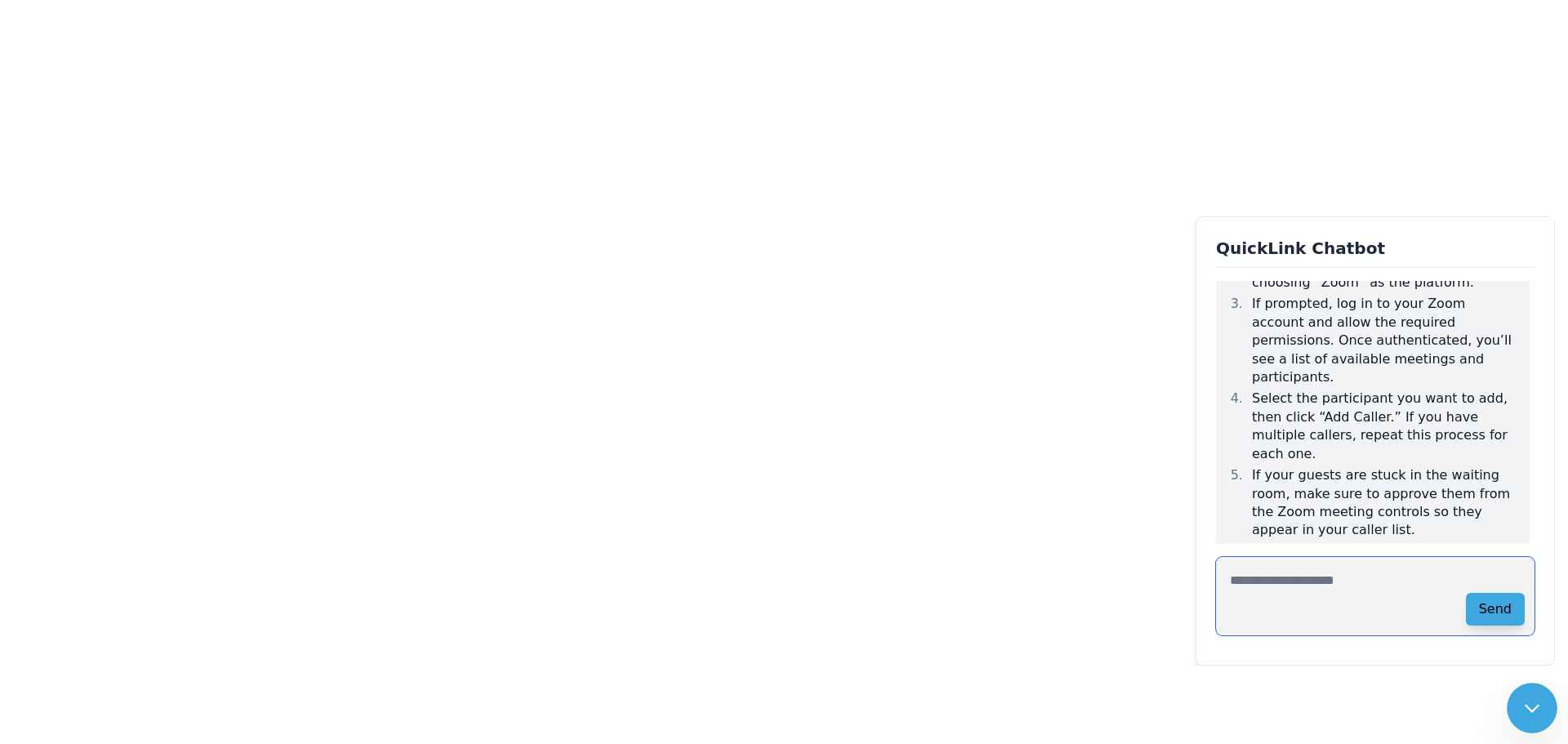
scroll to position [798, 0]
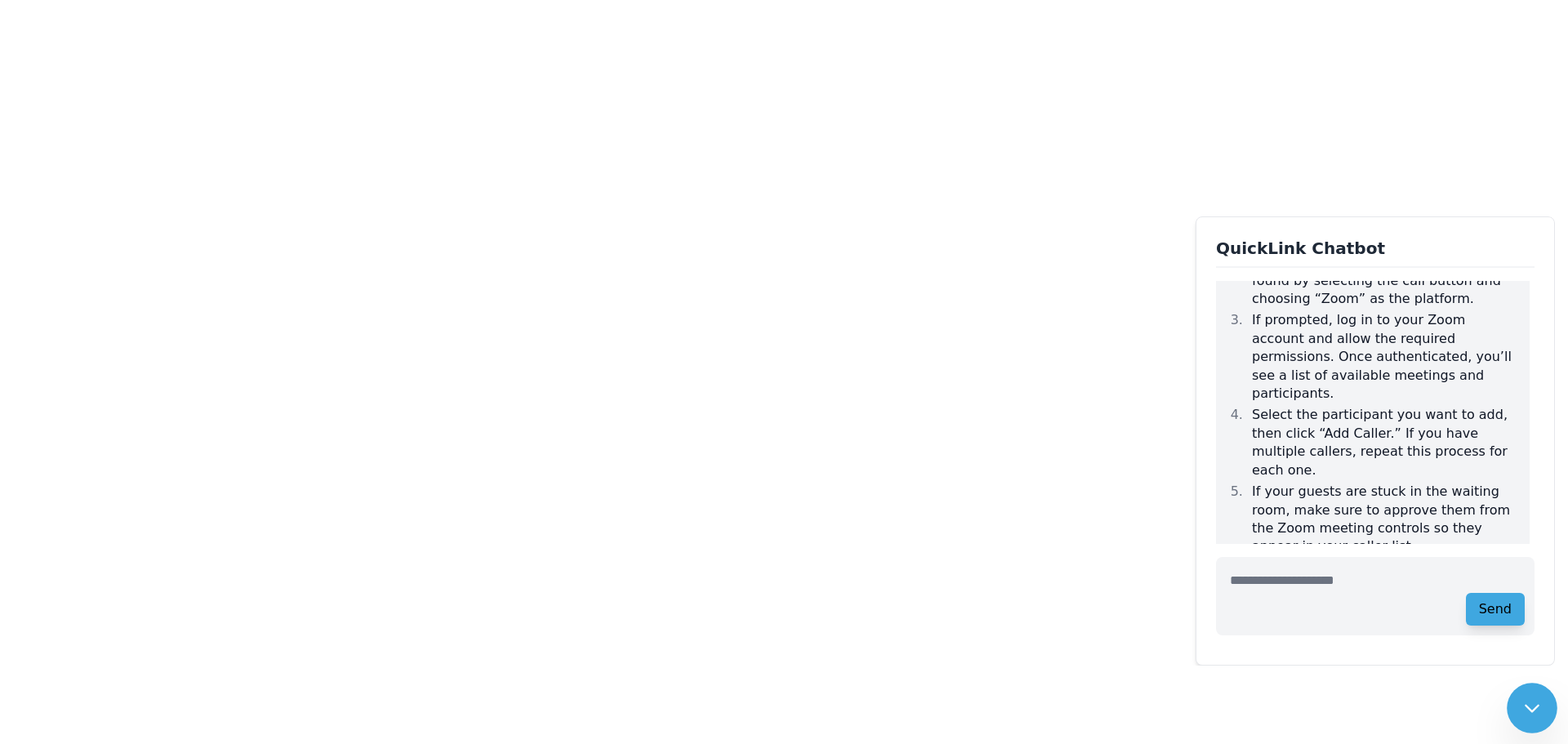
click at [1321, 578] on div "this article" at bounding box center [1355, 586] width 69 height 16
